Goal: Information Seeking & Learning: Learn about a topic

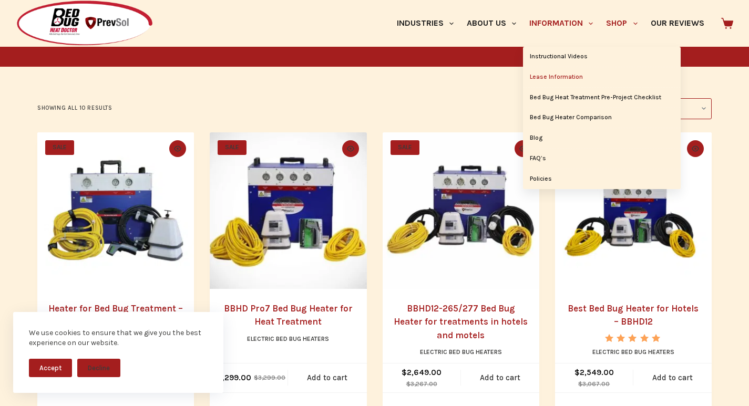
scroll to position [241, 0]
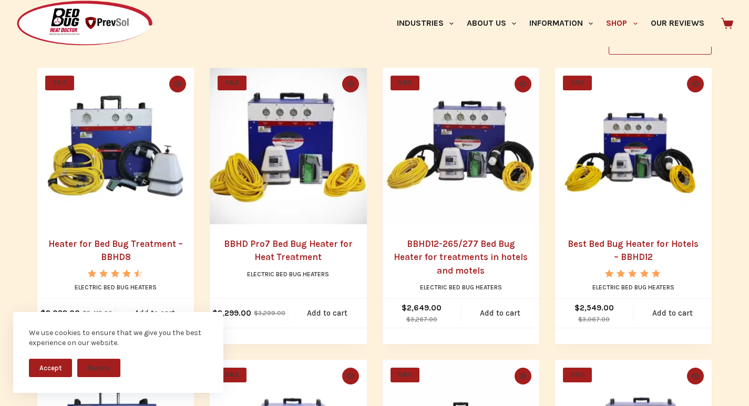
click at [443, 224] on img "BBHD12-265/277 Bed Bug Heater for treatments in hotels and motels" at bounding box center [461, 146] width 157 height 157
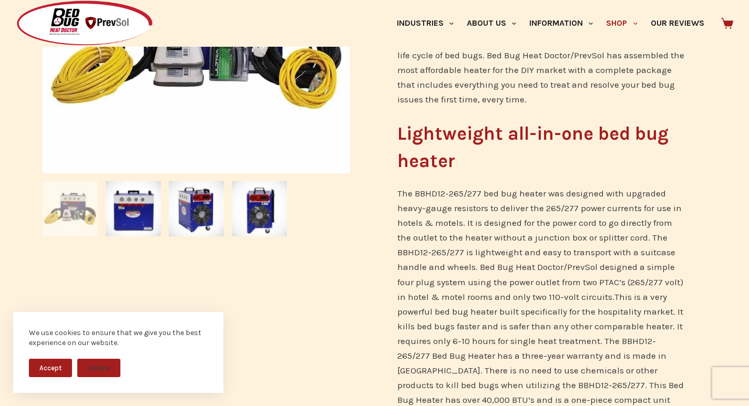
scroll to position [351, 0]
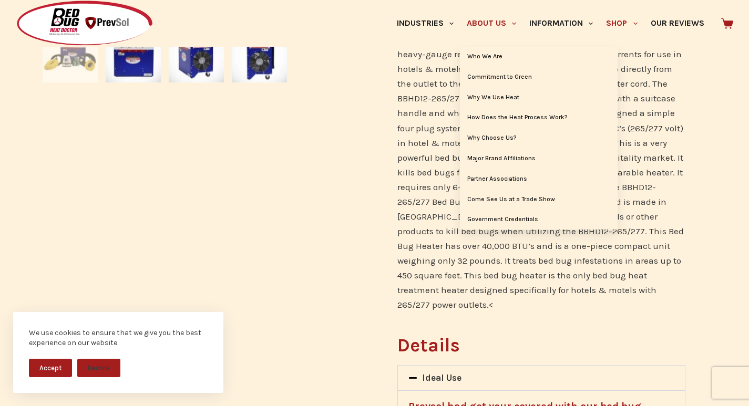
click at [469, 39] on link "About Us" at bounding box center [491, 23] width 63 height 47
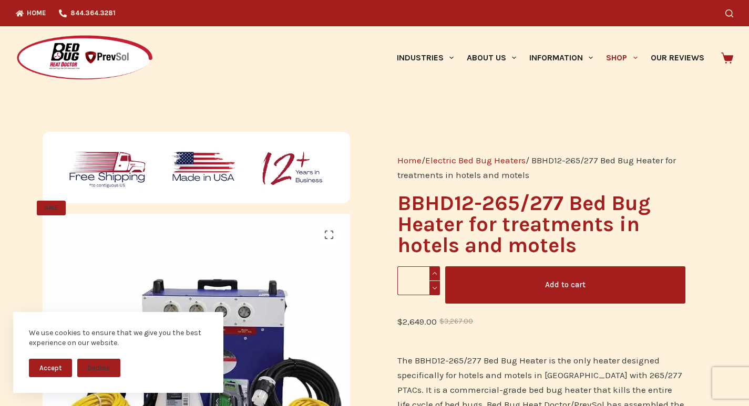
click at [176, 404] on div "We use cookies to ensure that we give you the best experience on our website. A…" at bounding box center [118, 359] width 237 height 94
